Goal: Task Accomplishment & Management: Manage account settings

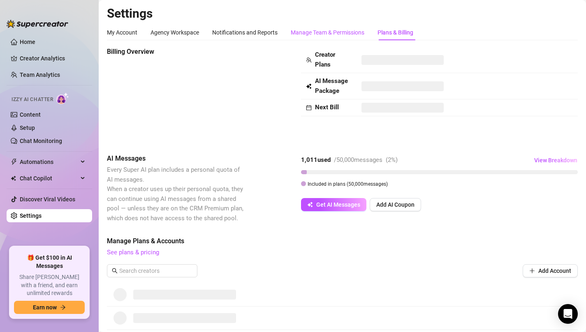
click at [323, 30] on div "Manage Team & Permissions" at bounding box center [328, 32] width 74 height 9
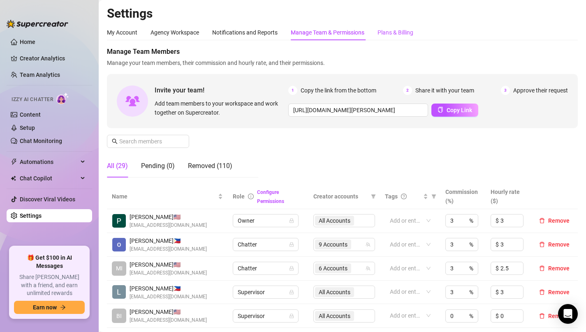
click at [399, 35] on div "Plans & Billing" at bounding box center [396, 32] width 36 height 9
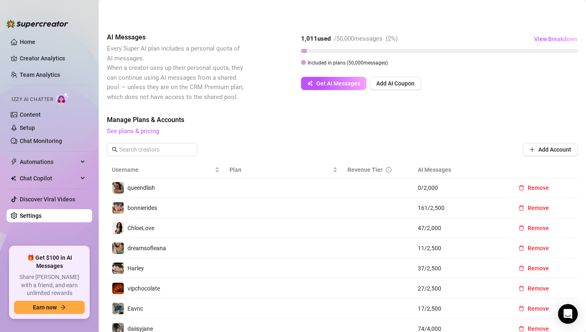
scroll to position [121, 0]
click at [533, 188] on span "Remove" at bounding box center [538, 188] width 21 height 7
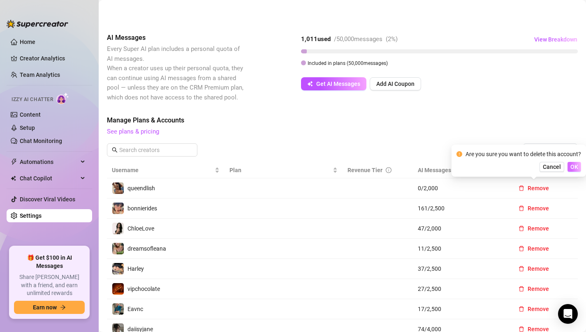
click at [573, 165] on span "OK" at bounding box center [575, 167] width 8 height 7
